Goal: Task Accomplishment & Management: Complete application form

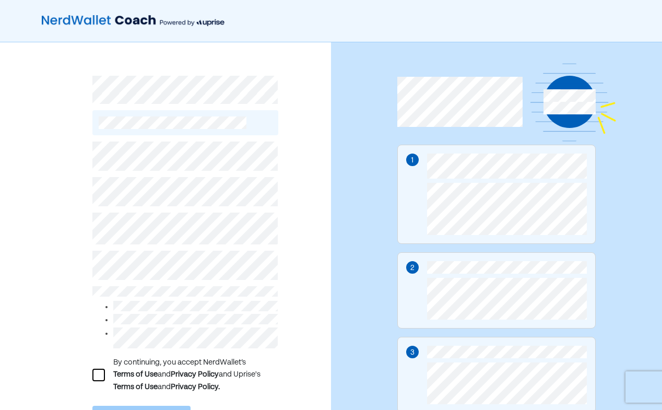
click at [104, 373] on div at bounding box center [98, 375] width 13 height 13
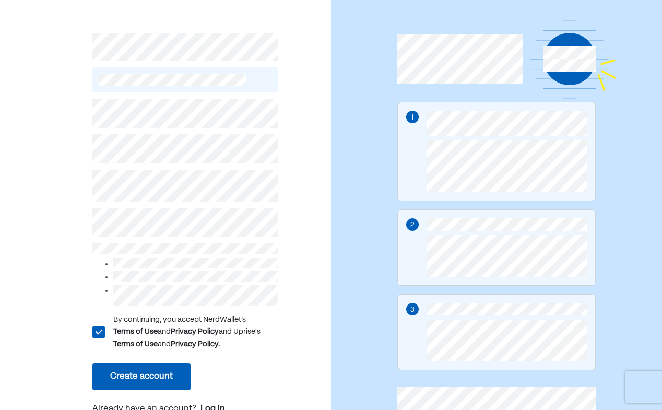
scroll to position [52, 0]
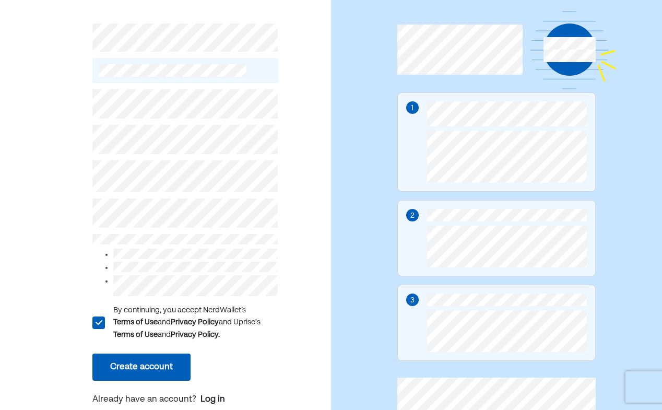
click at [151, 367] on button "Create account" at bounding box center [141, 366] width 98 height 27
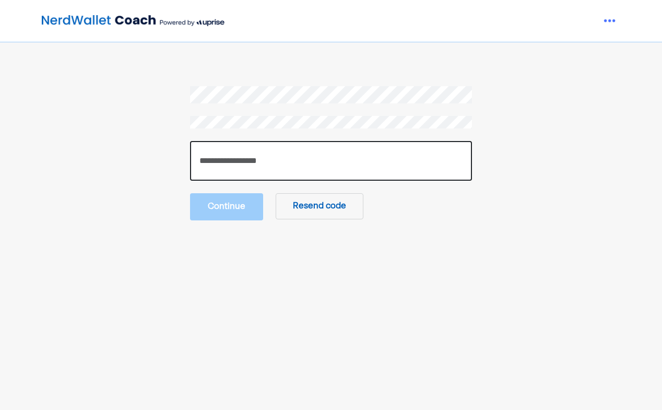
click at [402, 168] on input "number" at bounding box center [331, 161] width 282 height 40
click at [259, 163] on input "number" at bounding box center [331, 161] width 282 height 40
type input "******"
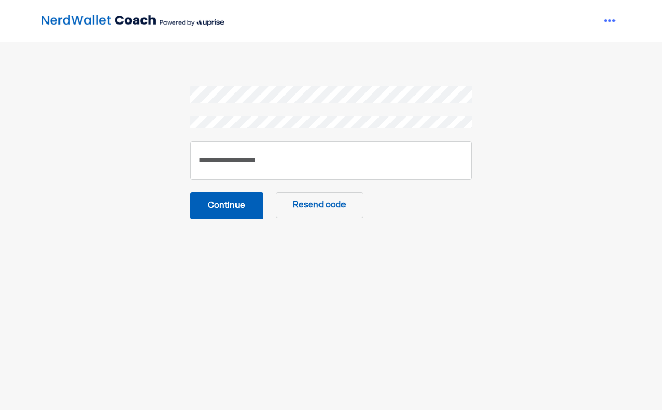
click at [239, 207] on button "Continue" at bounding box center [226, 205] width 73 height 27
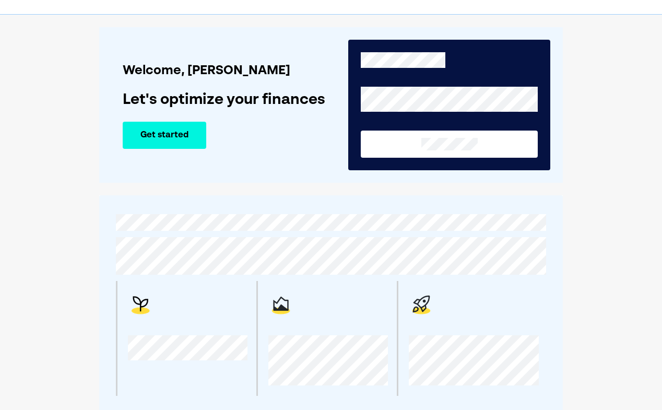
scroll to position [11, 0]
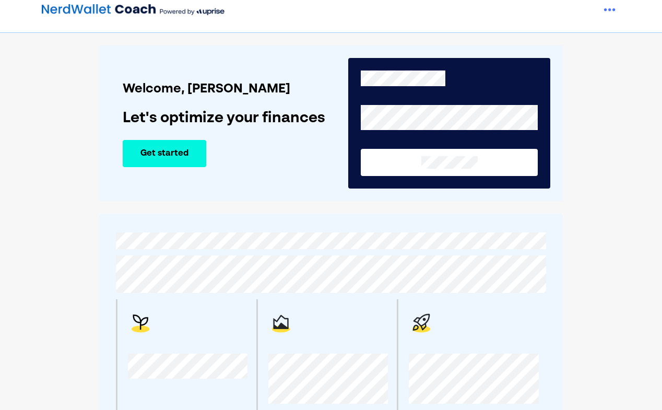
click at [149, 152] on button "Get started" at bounding box center [165, 153] width 84 height 27
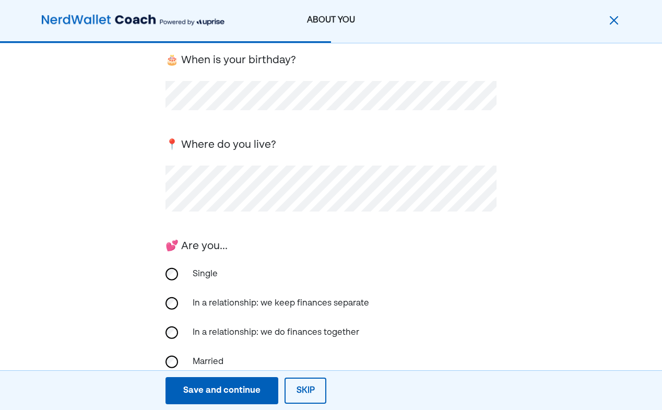
scroll to position [157, 0]
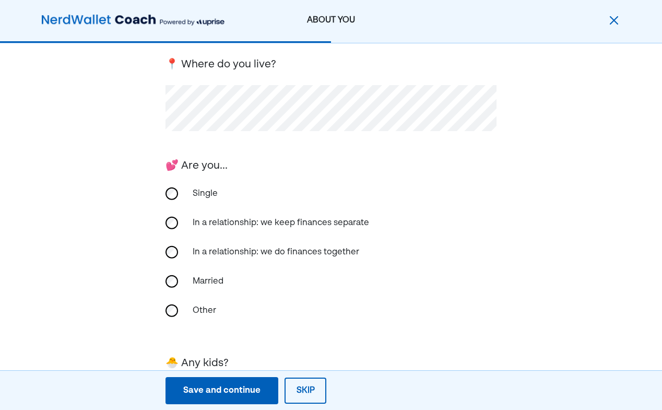
click at [160, 196] on div "First, we need the basics! 🎂 When is your birthday? 📍 Where do you live? 💕 Are …" at bounding box center [331, 193] width 662 height 613
click at [184, 198] on div "Single" at bounding box center [331, 193] width 331 height 25
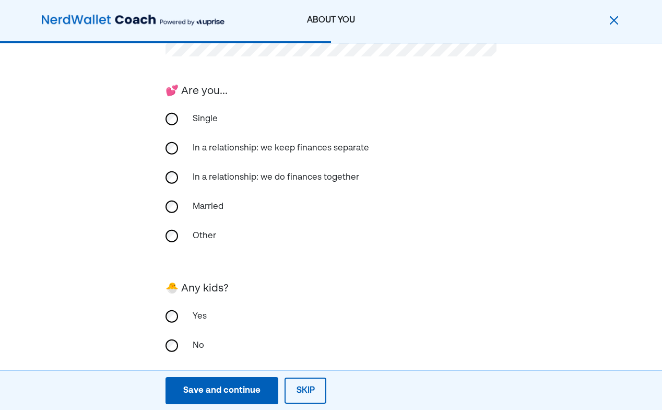
scroll to position [248, 0]
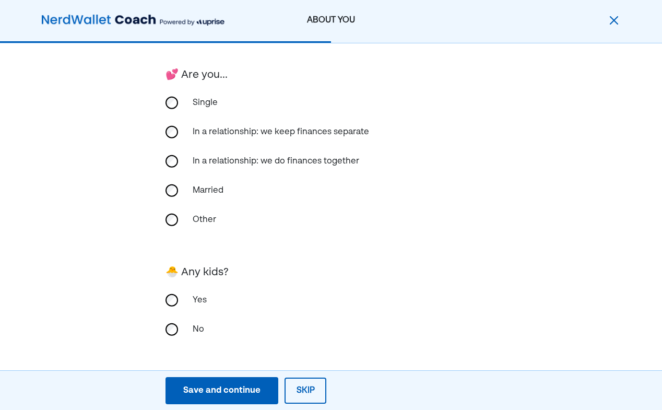
click at [182, 323] on div "No" at bounding box center [331, 329] width 331 height 25
click at [247, 395] on div "Save and continue" at bounding box center [221, 390] width 77 height 13
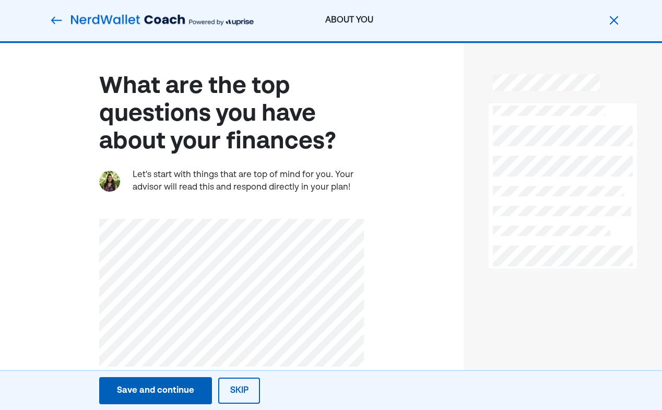
scroll to position [0, 0]
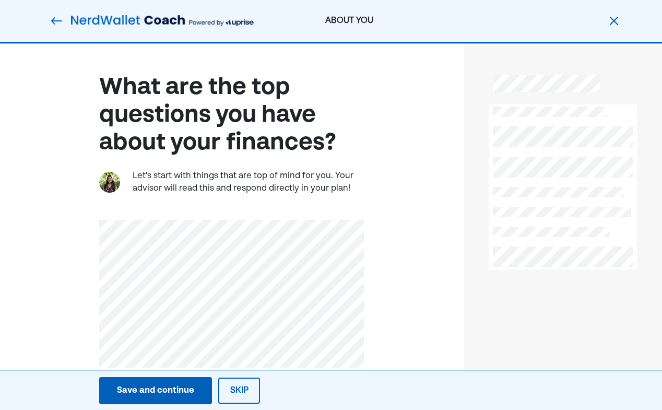
click at [166, 391] on div "Save and continue" at bounding box center [155, 390] width 77 height 13
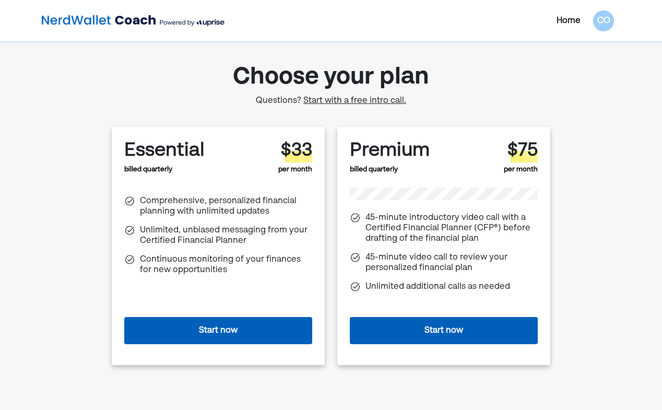
click at [370, 101] on span "Start with a free intro call." at bounding box center [354, 101] width 103 height 8
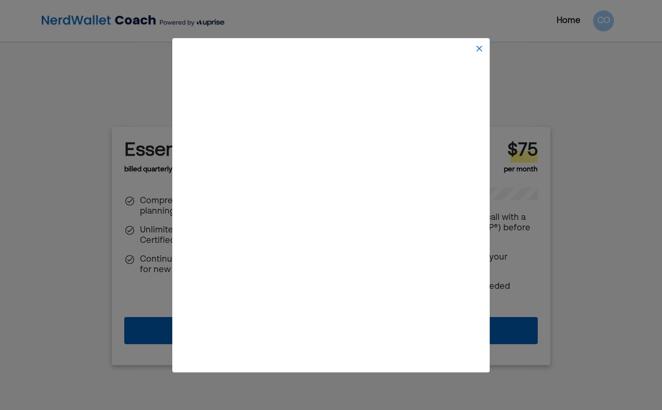
click at [67, 245] on div at bounding box center [331, 205] width 662 height 410
click at [479, 50] on img at bounding box center [479, 48] width 8 height 8
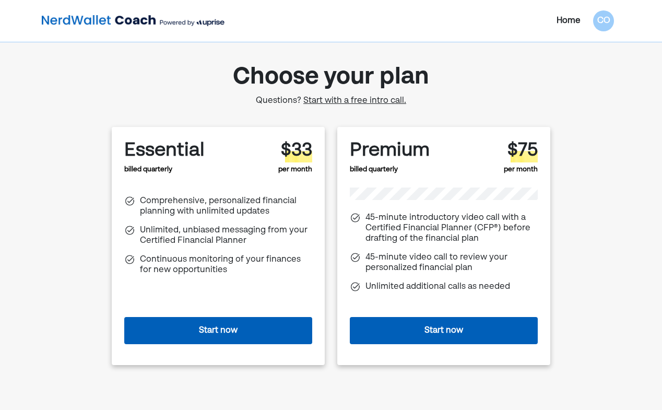
click at [69, 75] on div "Home CO Choose your plan Questions? Start with a free intro call. Essential bil…" at bounding box center [331, 213] width 662 height 426
